Goal: Download file/media

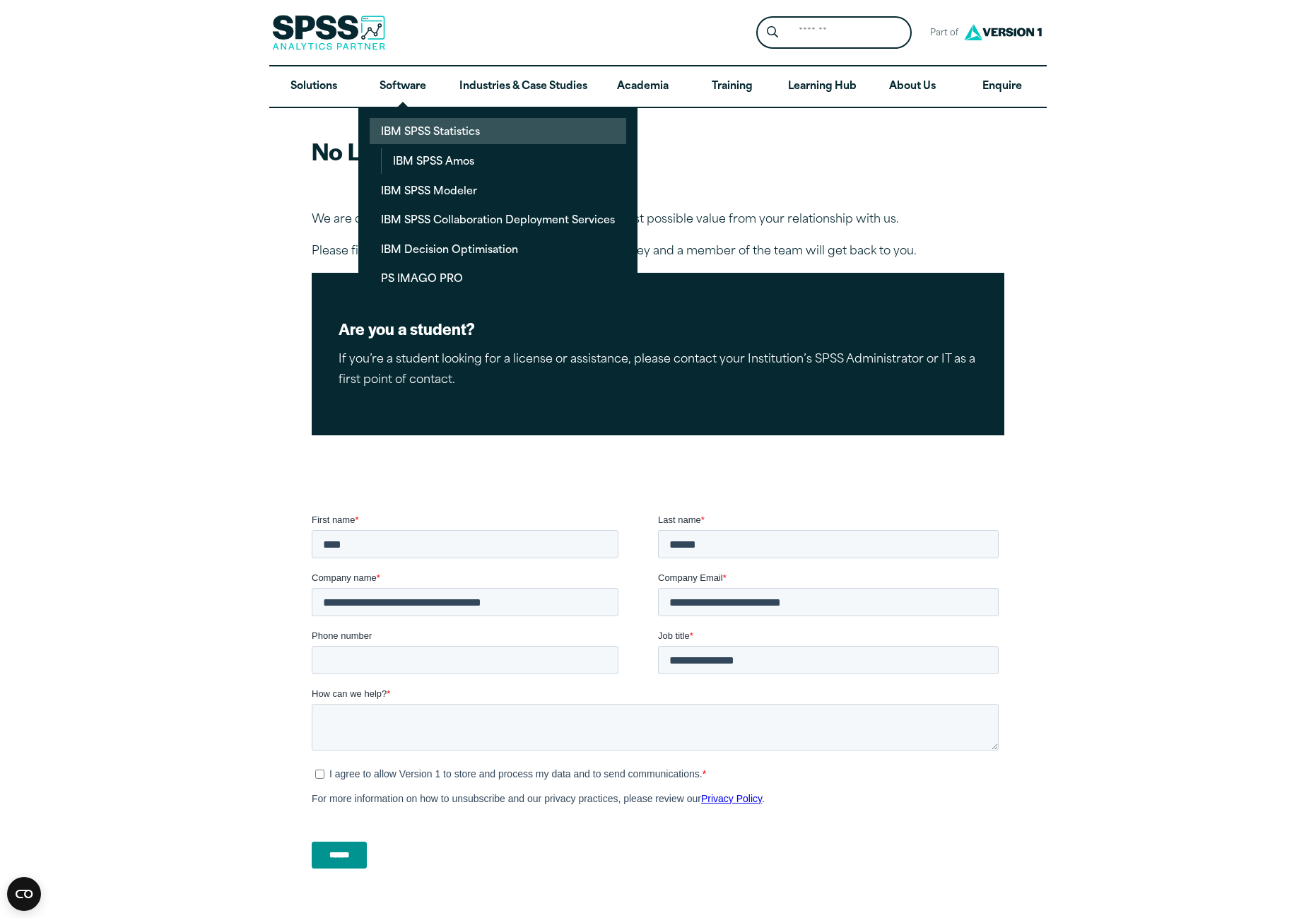
click at [423, 125] on link "IBM SPSS Statistics" at bounding box center [497, 131] width 256 height 26
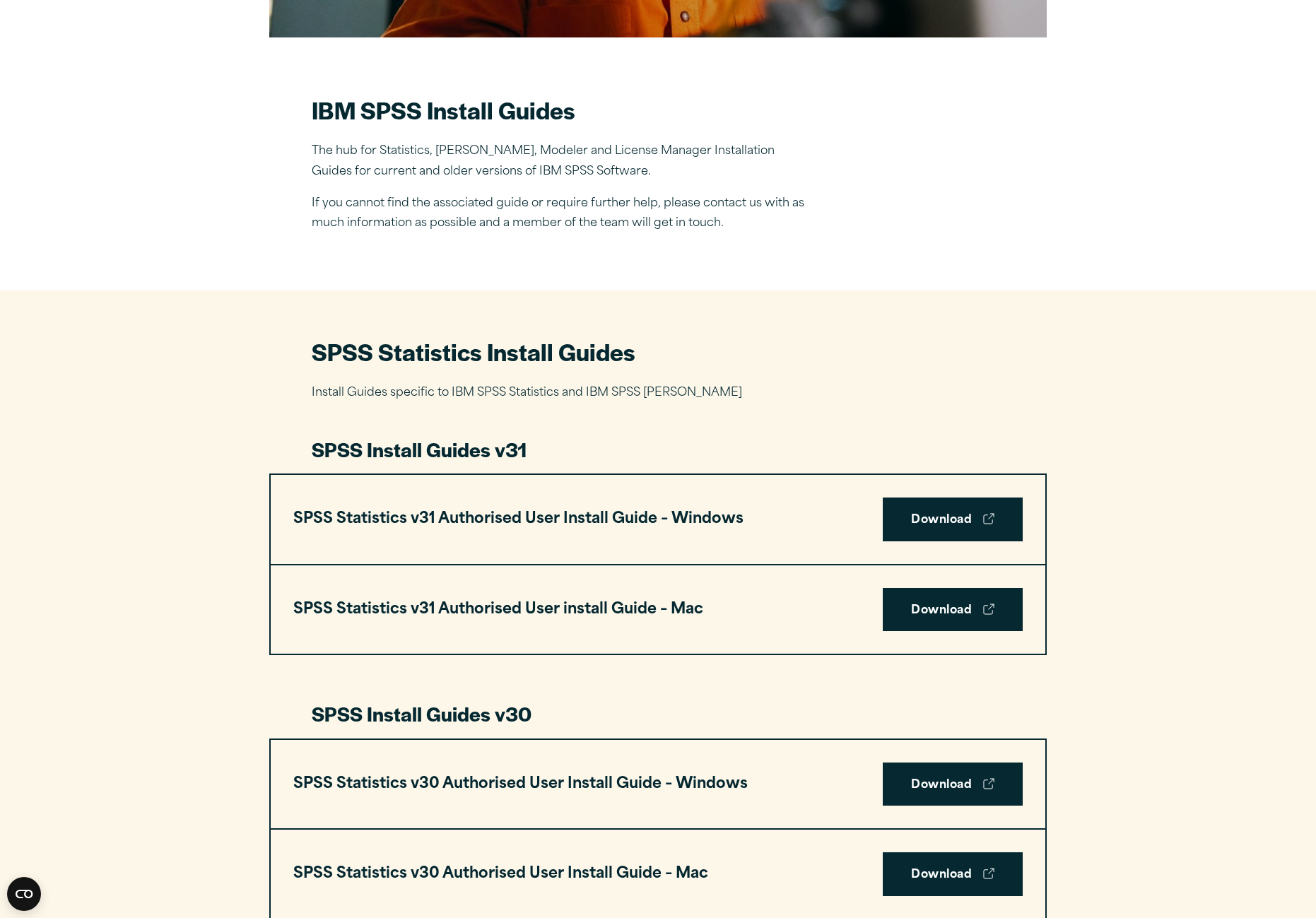
scroll to position [494, 0]
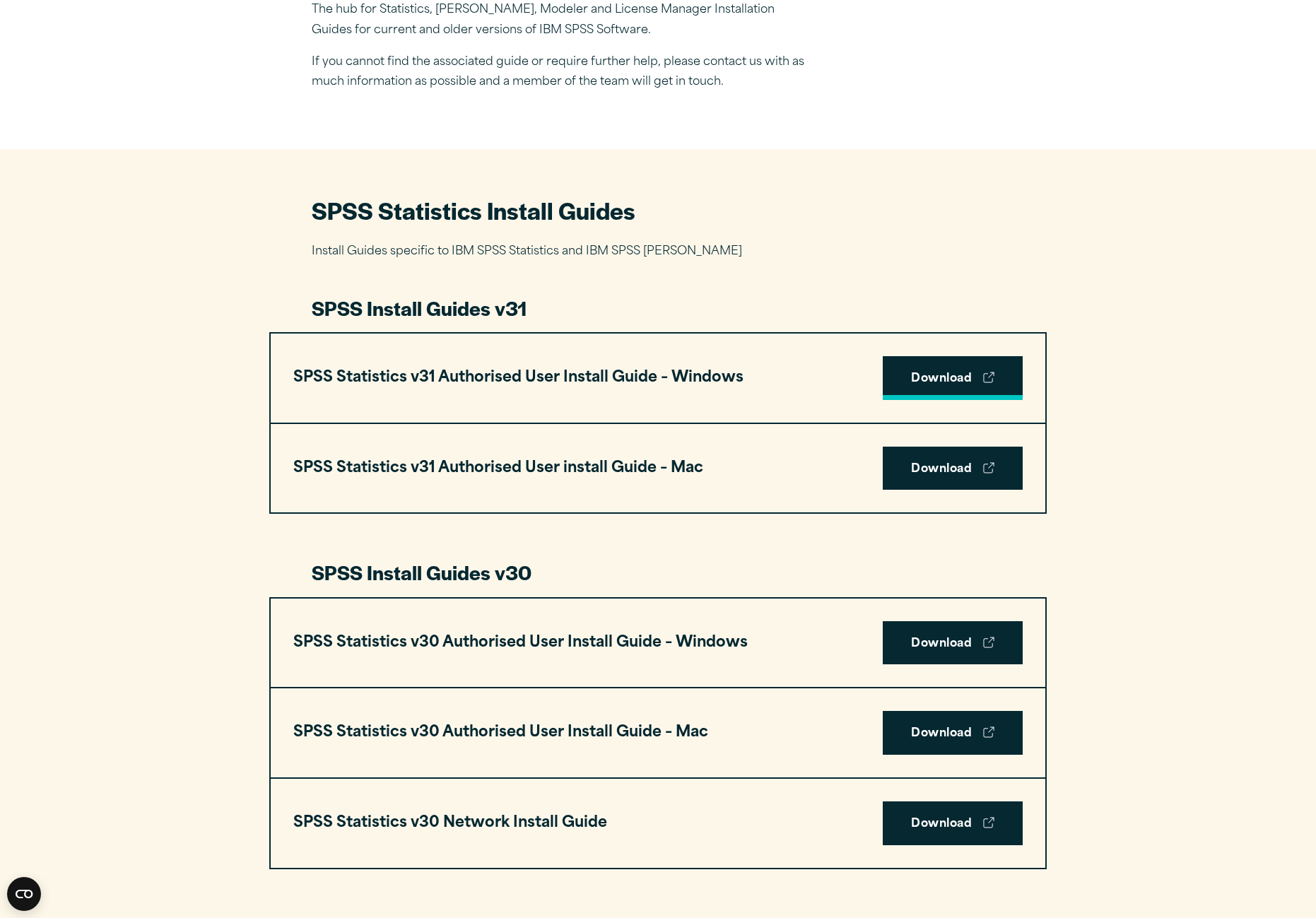
click at [913, 380] on link "Download" at bounding box center [953, 378] width 140 height 44
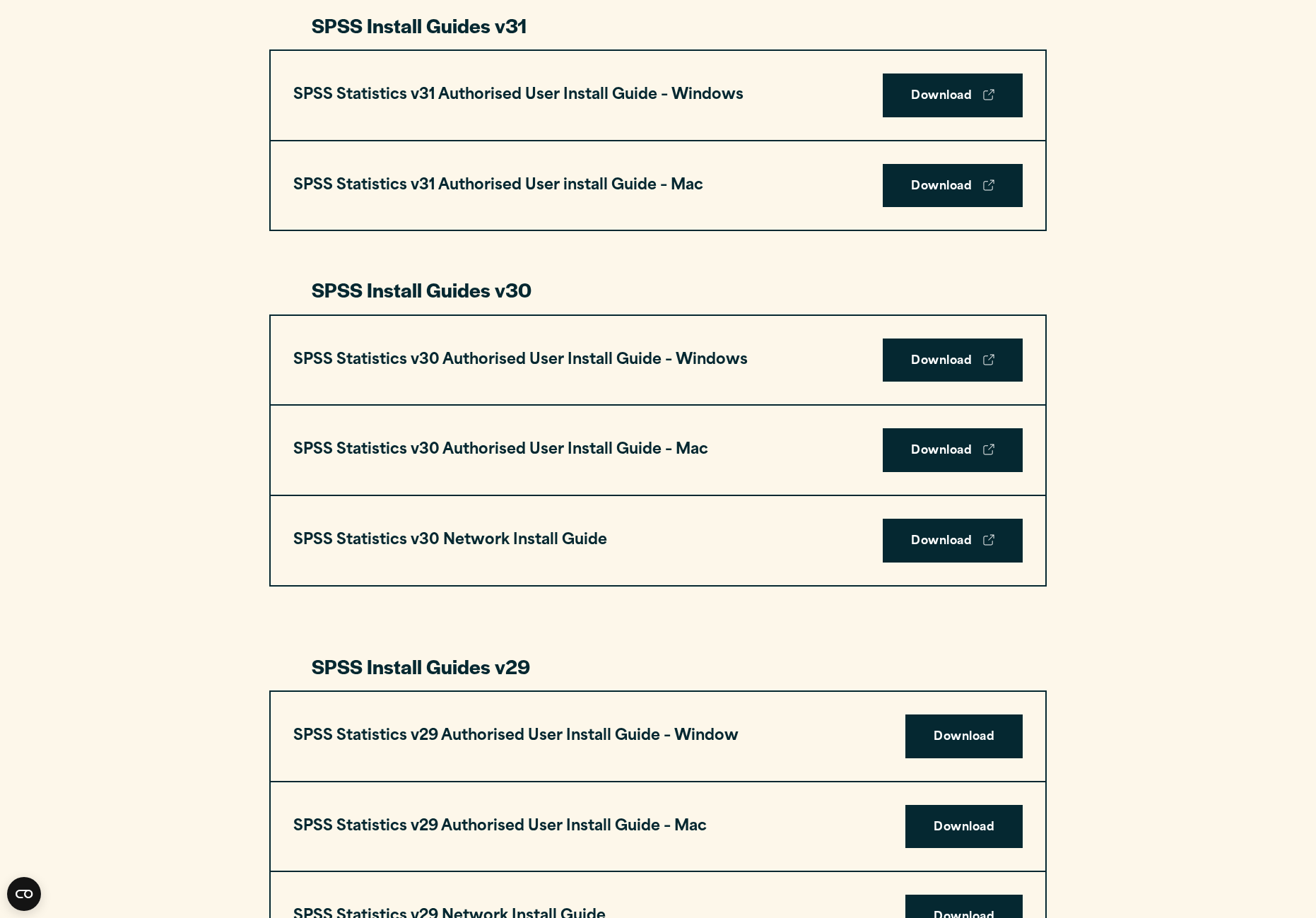
scroll to position [848, 0]
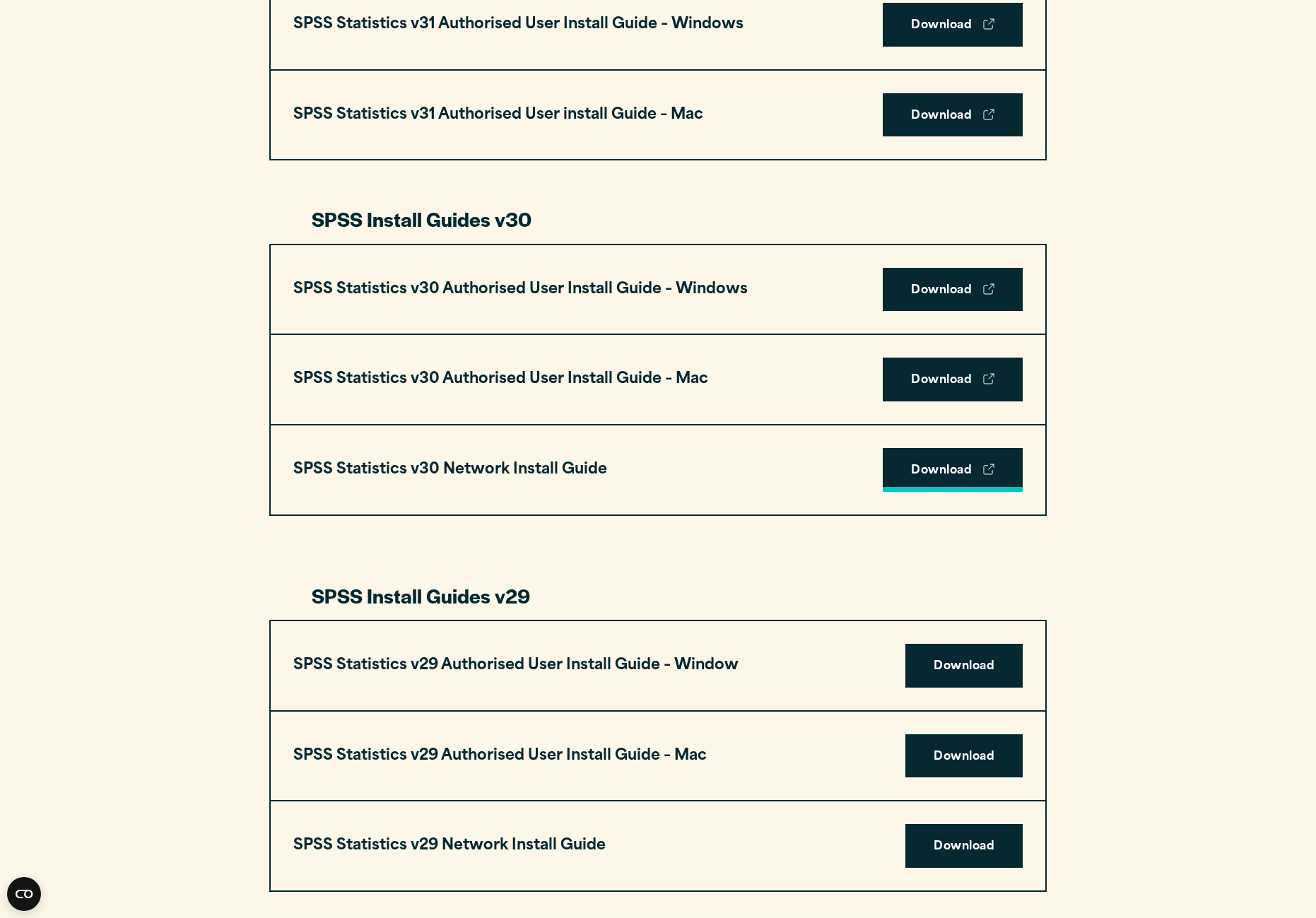
click at [946, 470] on link "Download" at bounding box center [953, 470] width 140 height 44
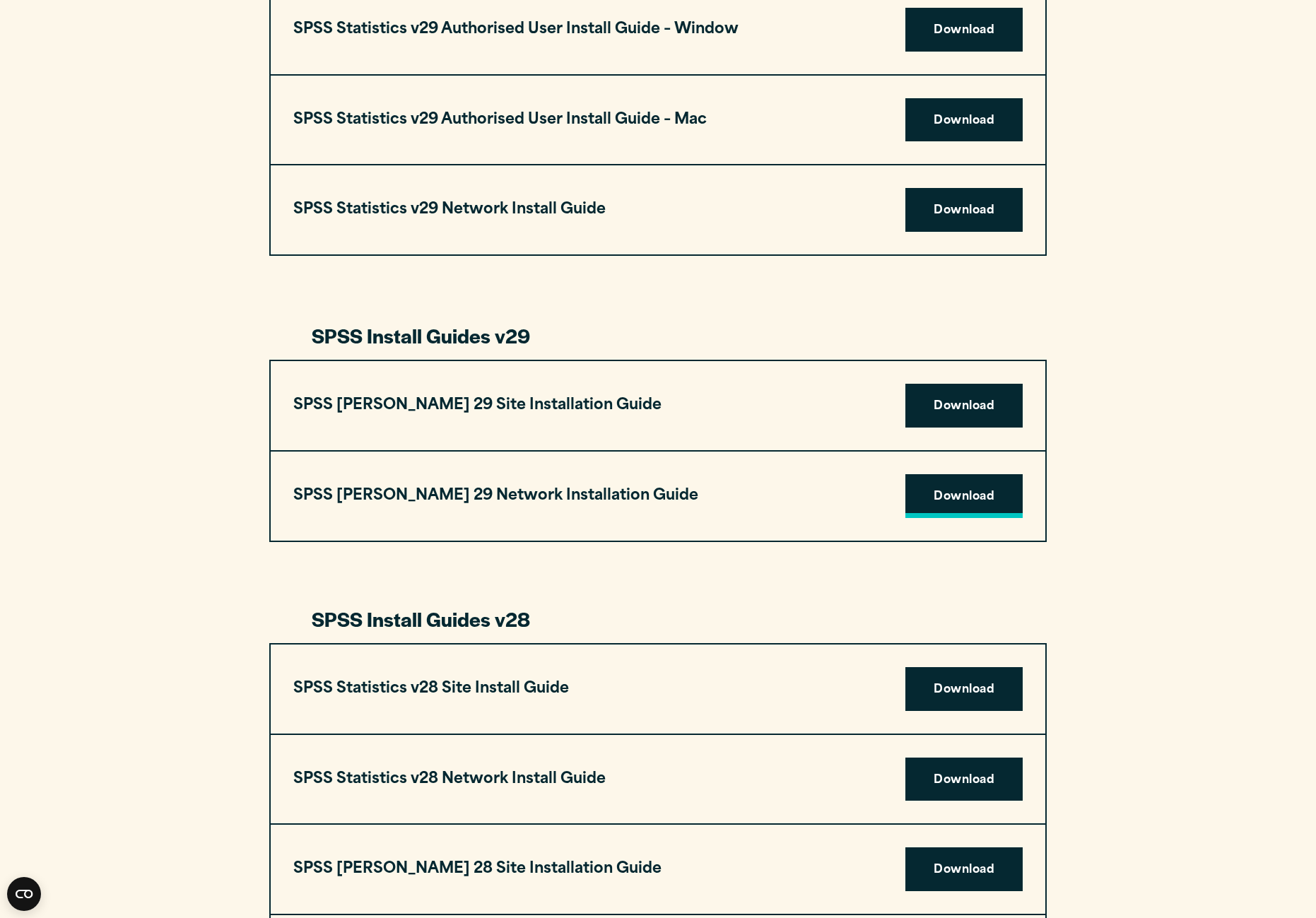
scroll to position [1696, 0]
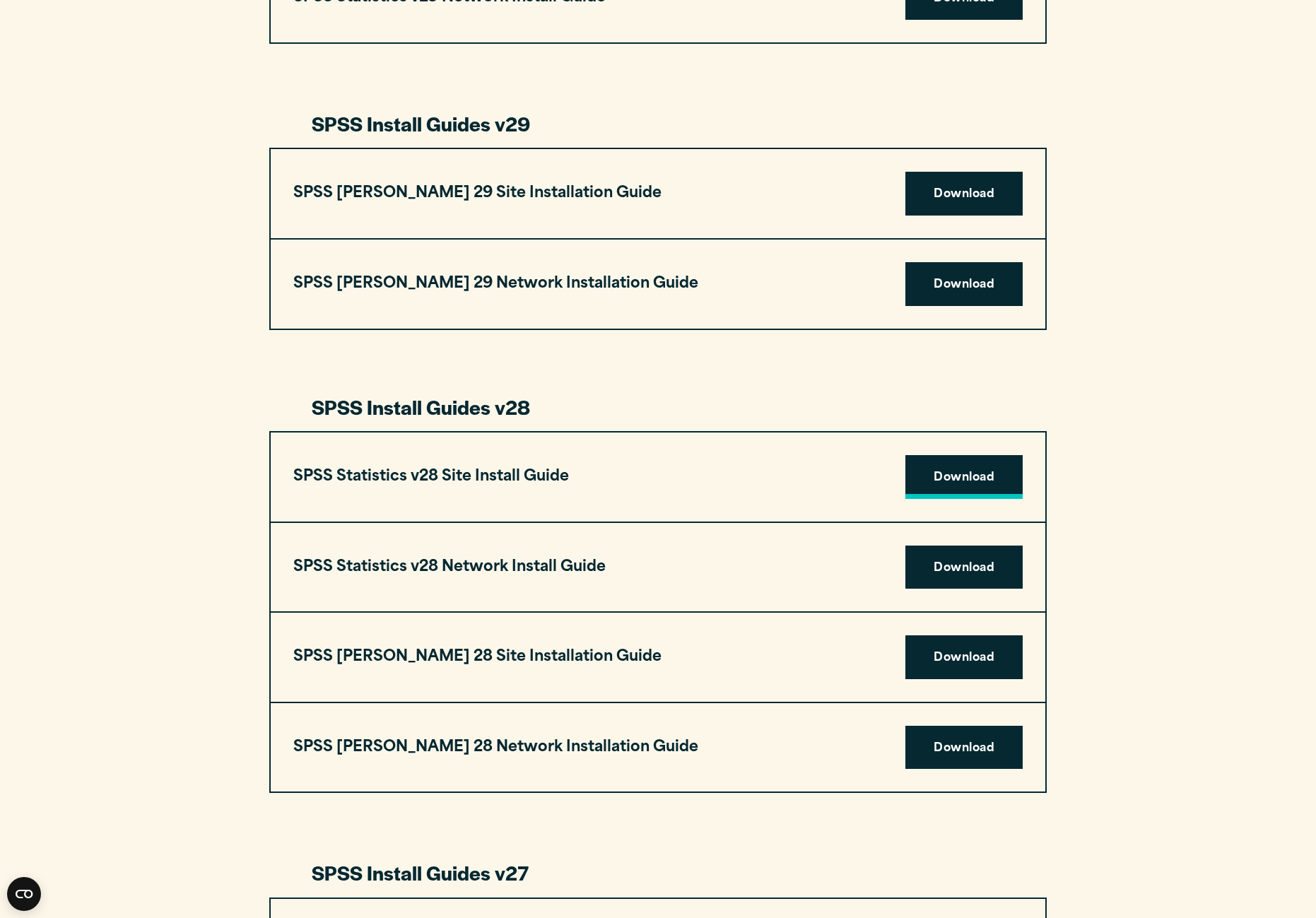
click at [950, 472] on link "Download" at bounding box center [964, 477] width 117 height 44
